Goal: Find specific page/section: Find specific page/section

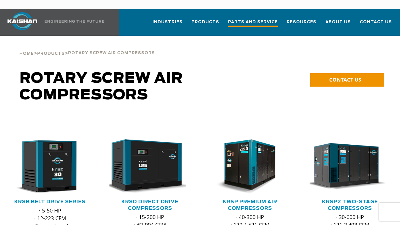
click at [256, 19] on span "Parts and Service" at bounding box center [253, 23] width 50 height 8
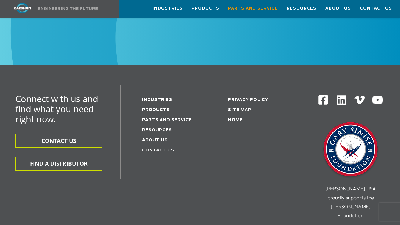
scroll to position [754, 0]
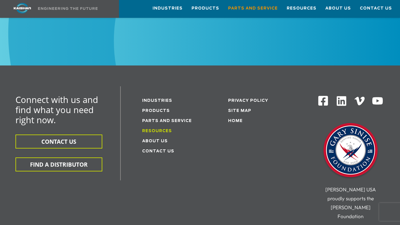
click at [151, 129] on link "Resources" at bounding box center [157, 131] width 30 height 4
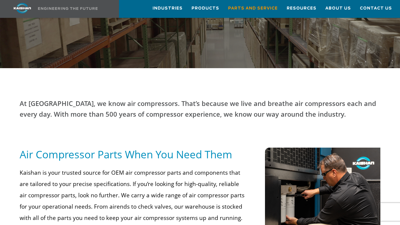
scroll to position [189, 0]
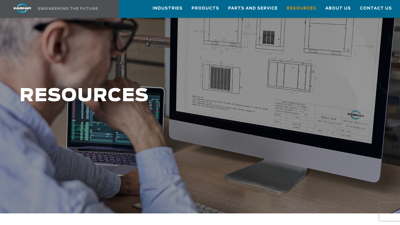
scroll to position [30, 0]
